Goal: Communication & Community: Ask a question

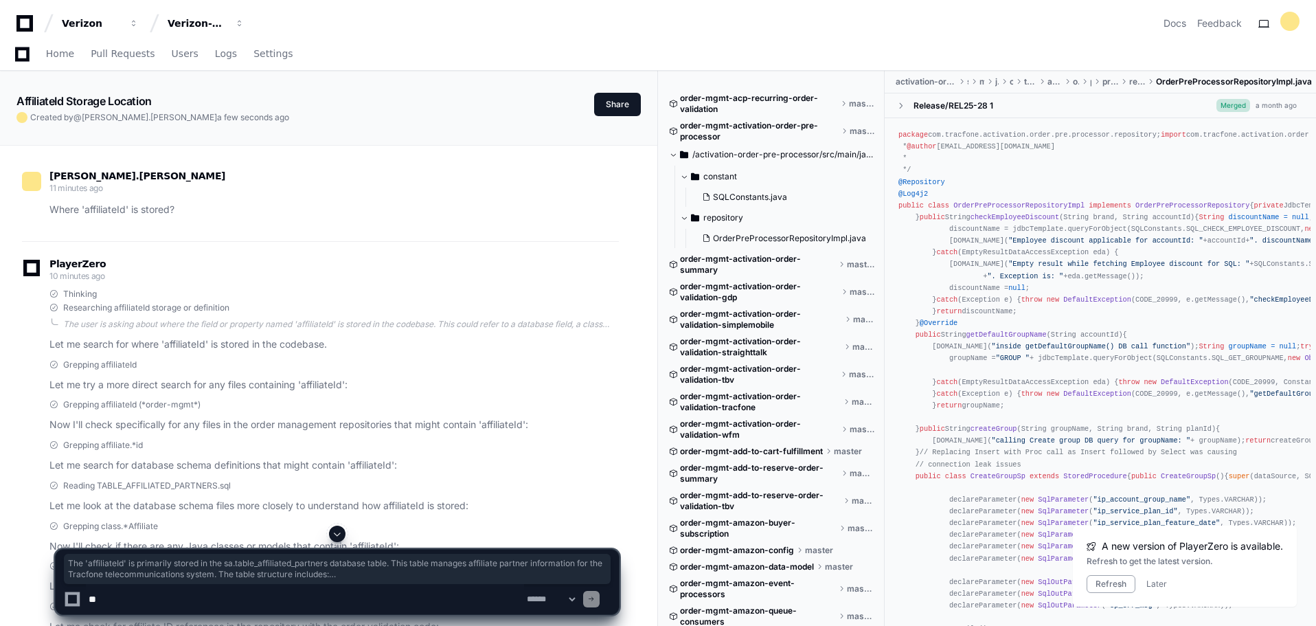
scroll to position [865, 0]
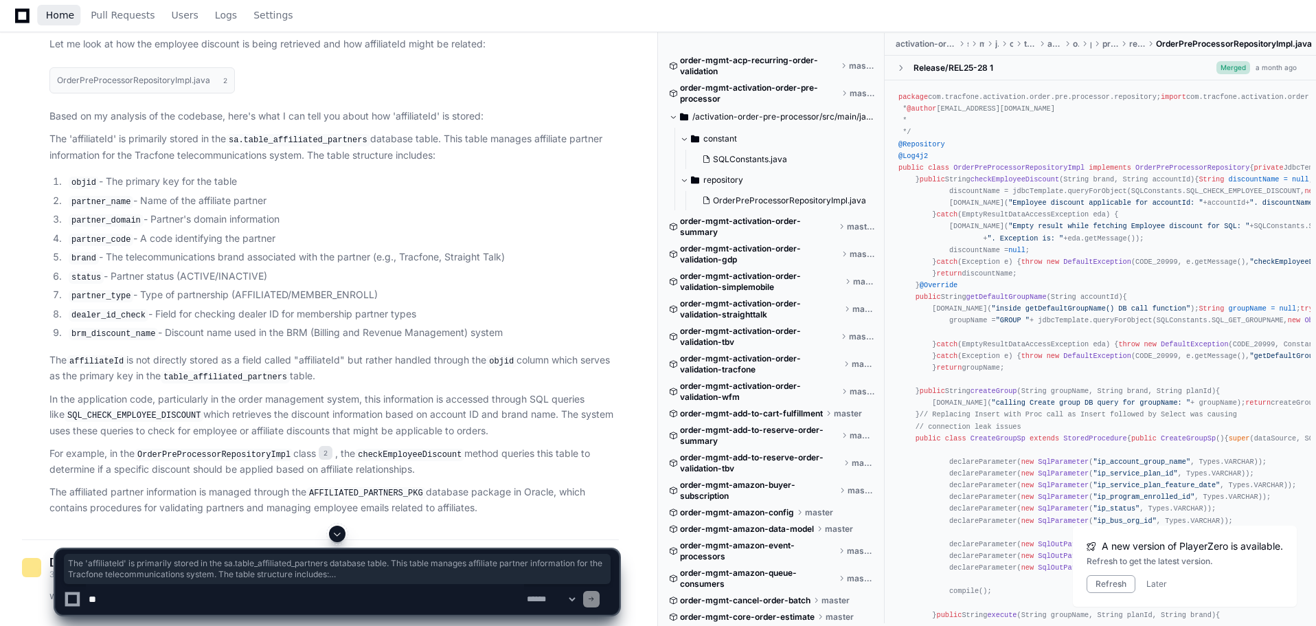
click at [54, 11] on span "Home" at bounding box center [60, 15] width 28 height 8
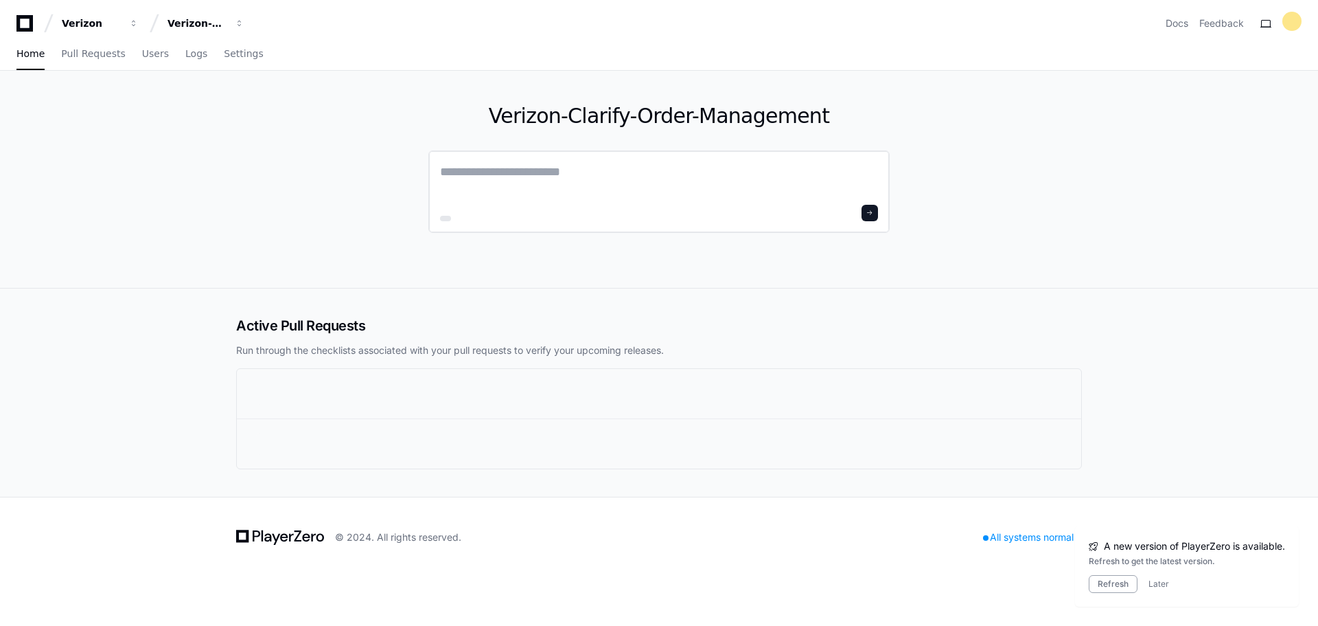
click at [584, 175] on textarea at bounding box center [659, 181] width 438 height 38
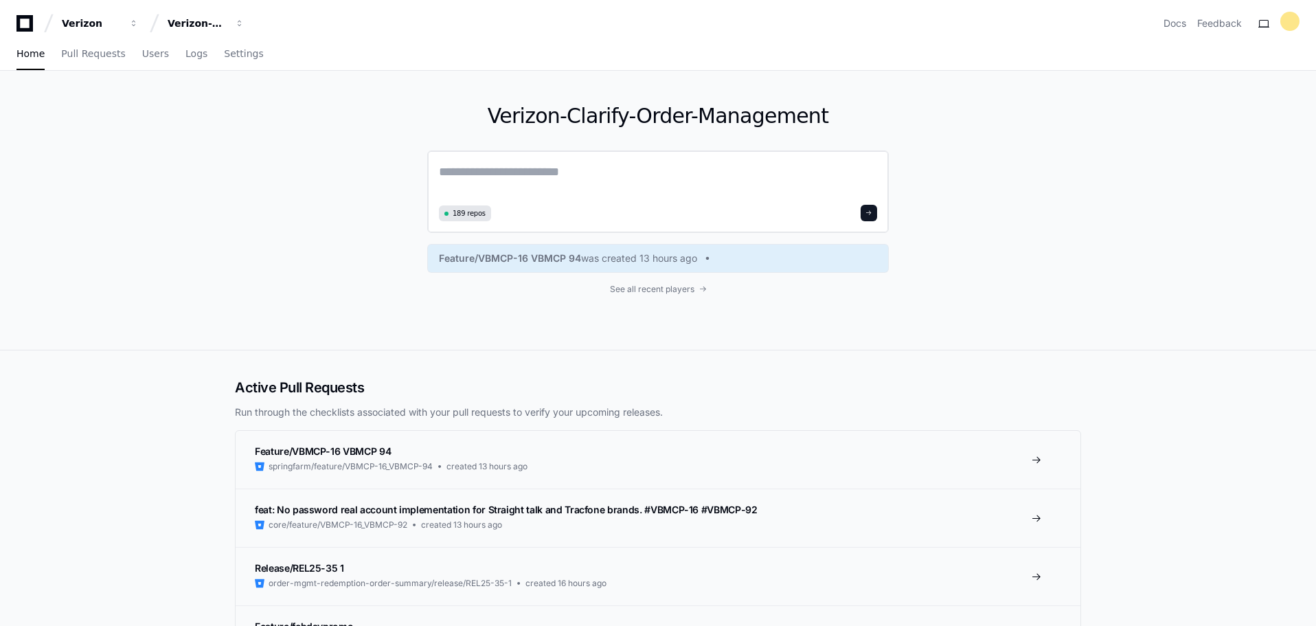
click at [541, 185] on textarea at bounding box center [658, 181] width 438 height 38
type textarea "*"
type textarea "**********"
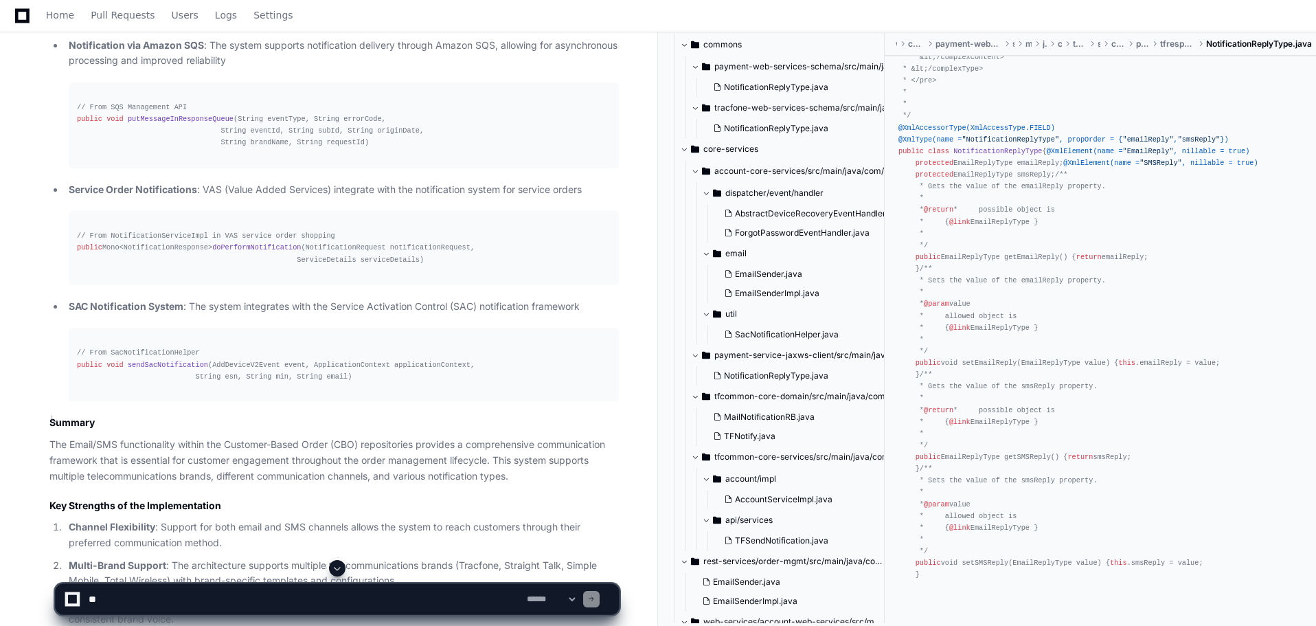
scroll to position [4695, 0]
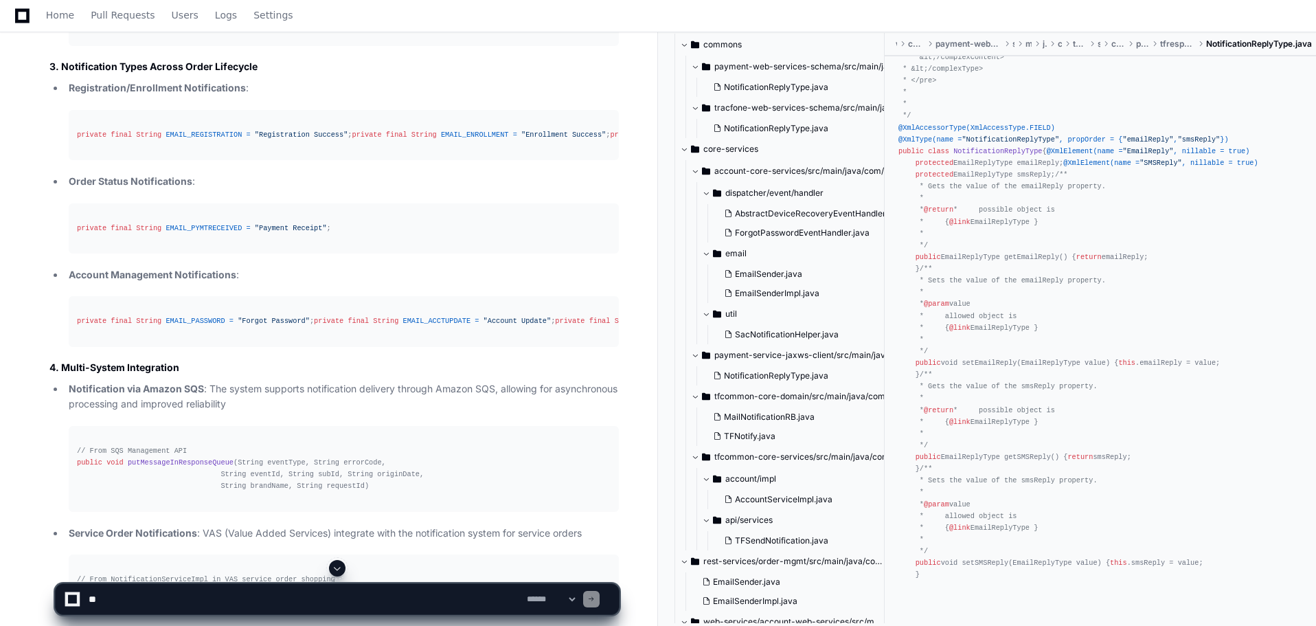
click at [220, 593] on textarea at bounding box center [305, 599] width 438 height 30
type textarea "**********"
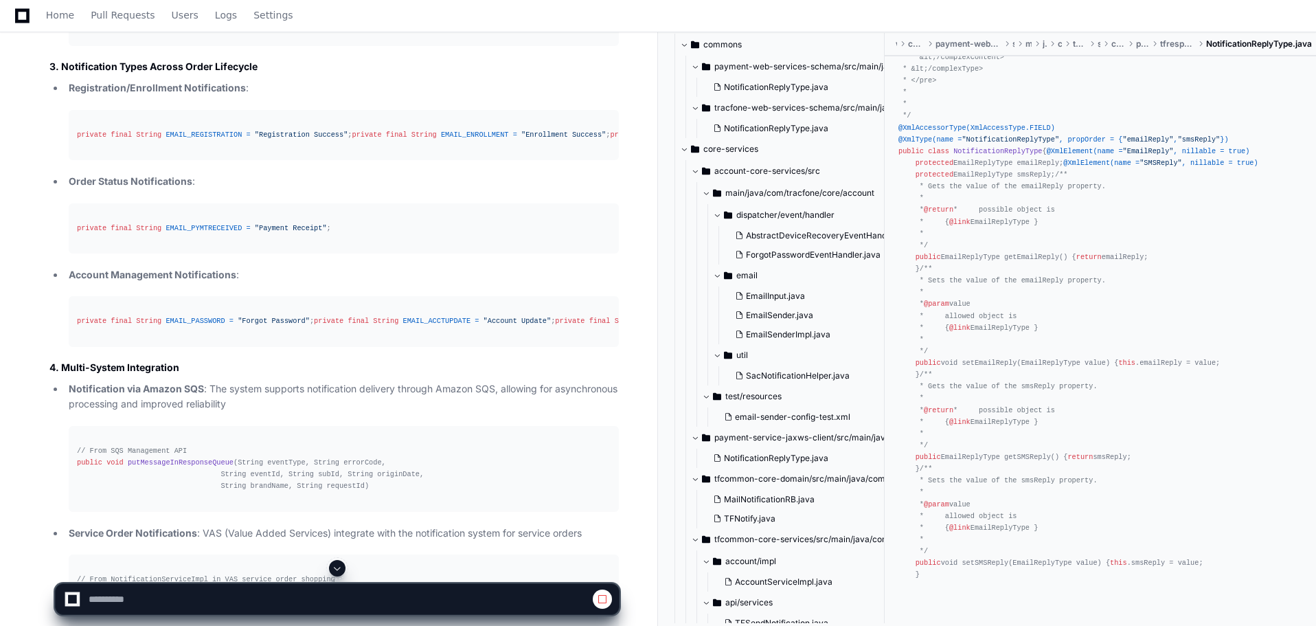
click at [331, 512] on pre "// From SQS Management API public void putMessageInResponseQueue (String eventT…" at bounding box center [344, 469] width 550 height 86
click at [334, 565] on span at bounding box center [337, 567] width 11 height 11
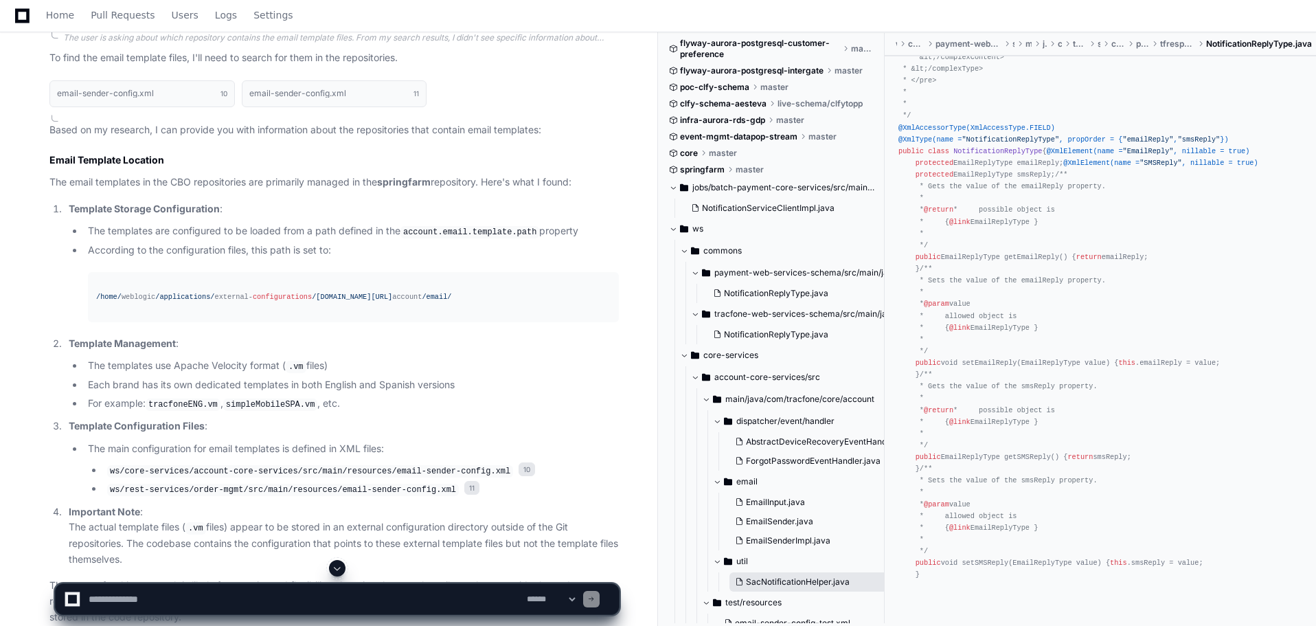
scroll to position [4379, 0]
